Goal: Find specific page/section: Find specific page/section

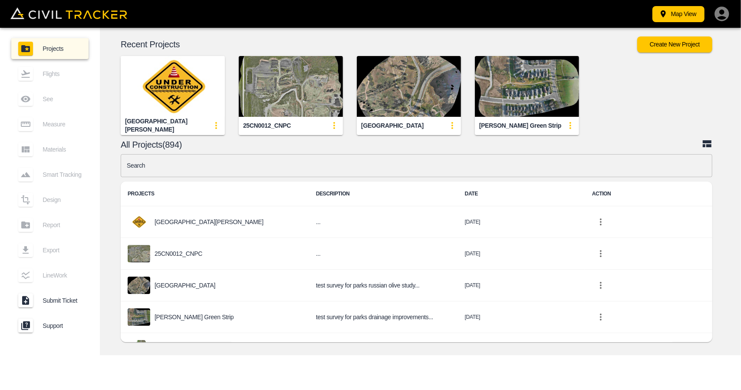
click at [293, 157] on input "text" at bounding box center [417, 165] width 592 height 23
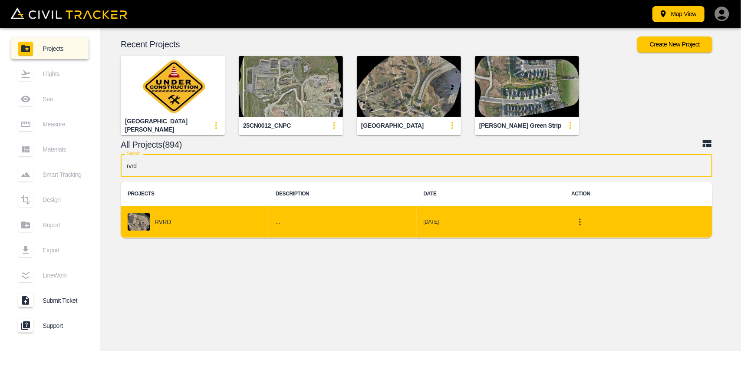
type input "rvrd"
click at [218, 234] on td "RVRD" at bounding box center [195, 222] width 148 height 32
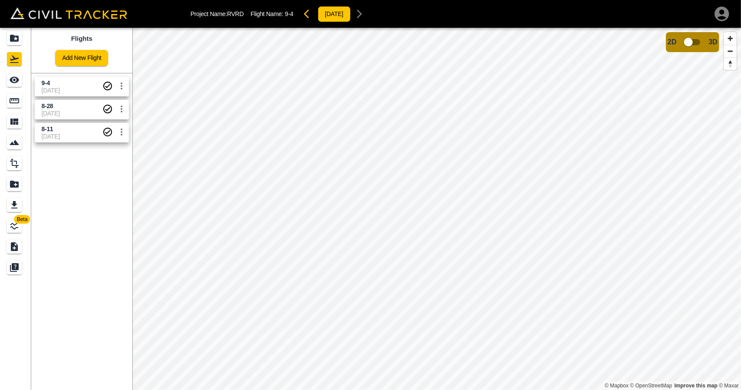
click at [66, 87] on span "[DATE]" at bounding box center [72, 90] width 61 height 7
click at [23, 105] on div "Measure" at bounding box center [15, 101] width 17 height 14
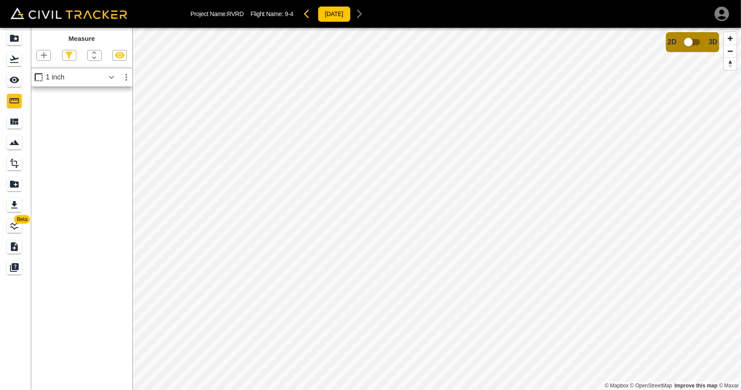
click at [108, 79] on icon "button" at bounding box center [111, 77] width 10 height 10
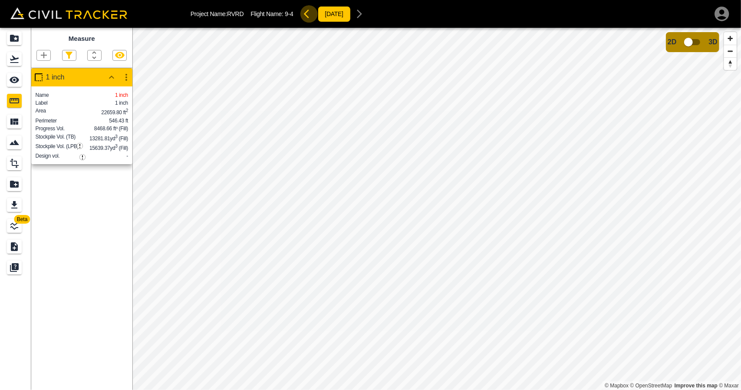
click at [311, 20] on button "button" at bounding box center [309, 13] width 17 height 17
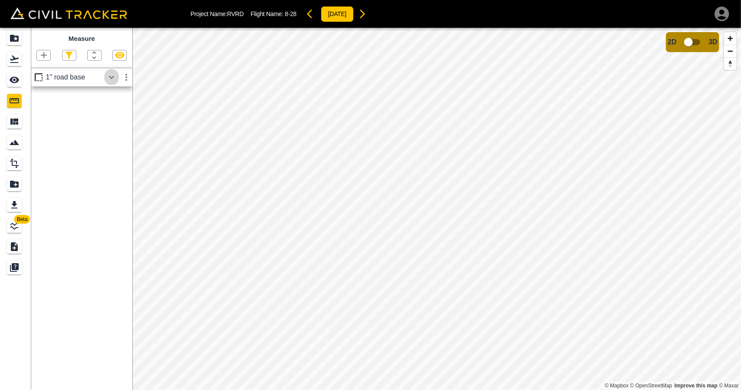
click at [108, 75] on icon "button" at bounding box center [111, 77] width 10 height 10
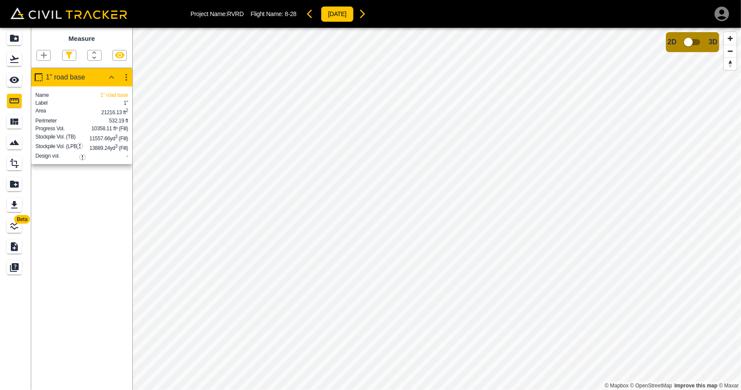
click at [368, 15] on icon "button" at bounding box center [362, 14] width 10 height 10
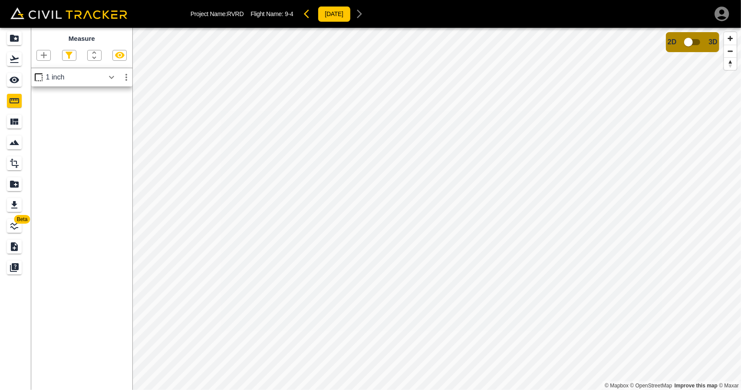
click at [305, 13] on button "button" at bounding box center [309, 13] width 17 height 17
click at [365, 15] on icon "button" at bounding box center [362, 14] width 5 height 9
click at [309, 19] on icon "button" at bounding box center [309, 14] width 10 height 10
click at [365, 12] on icon "button" at bounding box center [362, 14] width 5 height 9
click at [13, 60] on icon "Flights" at bounding box center [14, 59] width 10 height 10
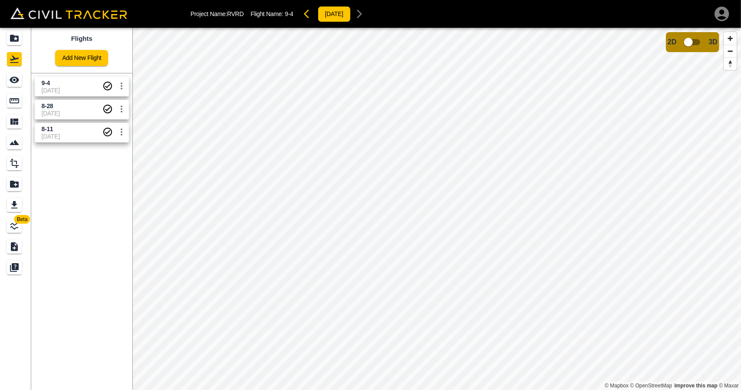
click at [66, 130] on span "8-11" at bounding box center [72, 129] width 61 height 8
click at [13, 101] on icon "Measure" at bounding box center [14, 101] width 10 height 10
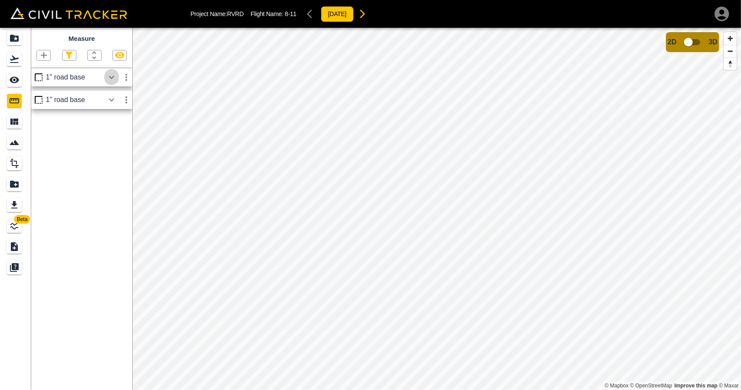
click at [110, 78] on icon "button" at bounding box center [111, 77] width 10 height 10
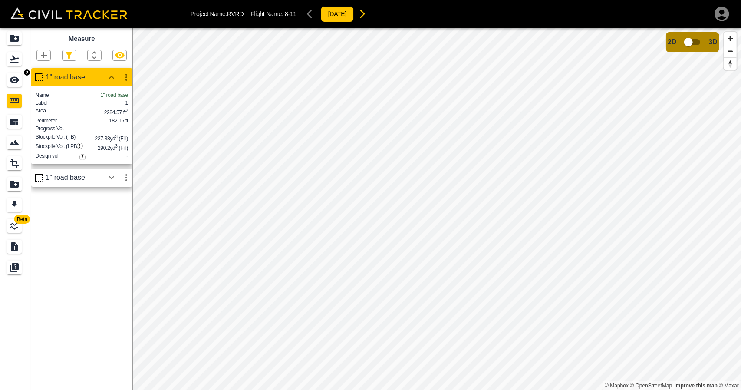
click at [23, 80] on div "See" at bounding box center [15, 80] width 17 height 14
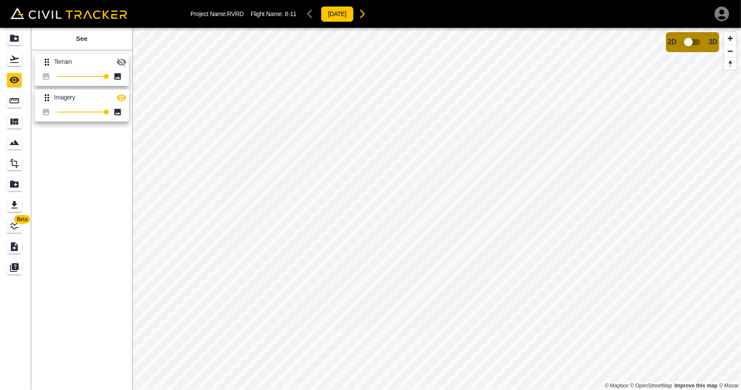
click at [120, 56] on button "button" at bounding box center [121, 61] width 17 height 17
click at [120, 101] on icon "button" at bounding box center [121, 97] width 10 height 10
click at [17, 62] on icon "Flights" at bounding box center [14, 59] width 10 height 10
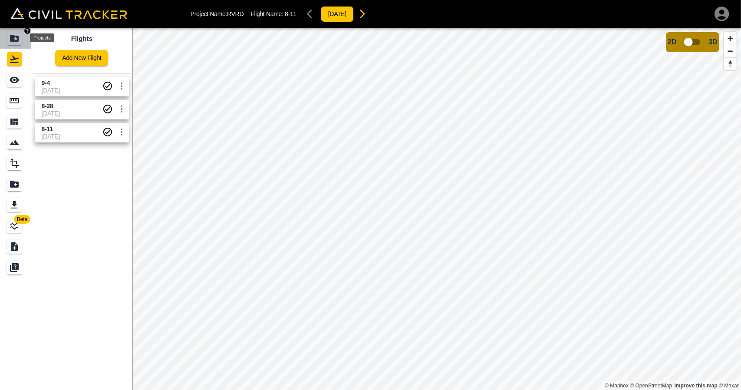
click at [15, 43] on icon "Projects" at bounding box center [14, 38] width 10 height 10
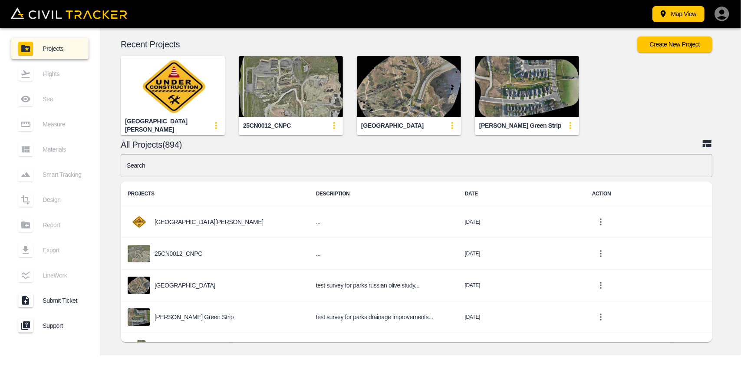
click at [413, 168] on input "text" at bounding box center [417, 165] width 592 height 23
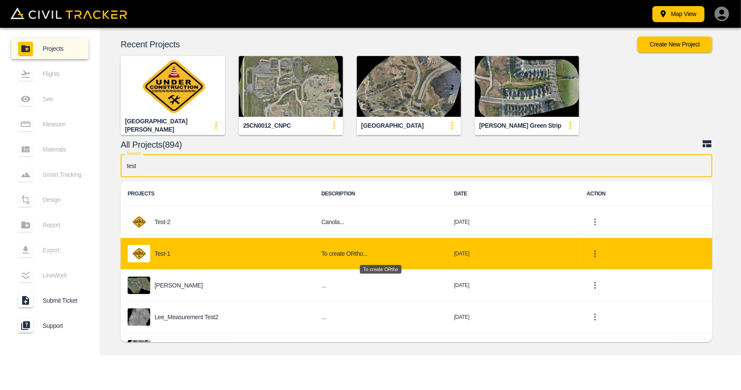
type input "test"
click at [366, 249] on h6 "To create ORtho..." at bounding box center [380, 253] width 119 height 11
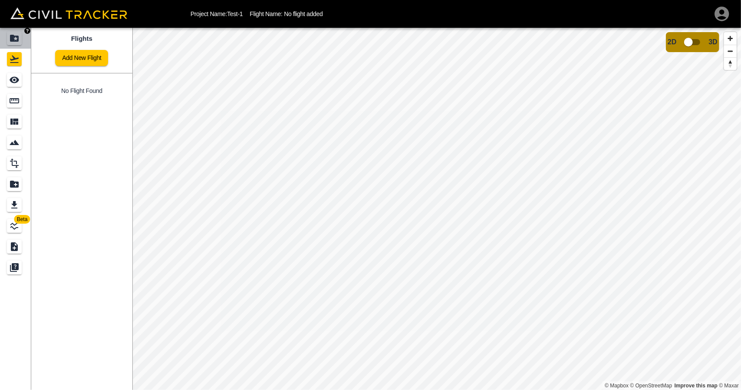
click at [18, 30] on link at bounding box center [15, 38] width 31 height 21
